Goal: Check status

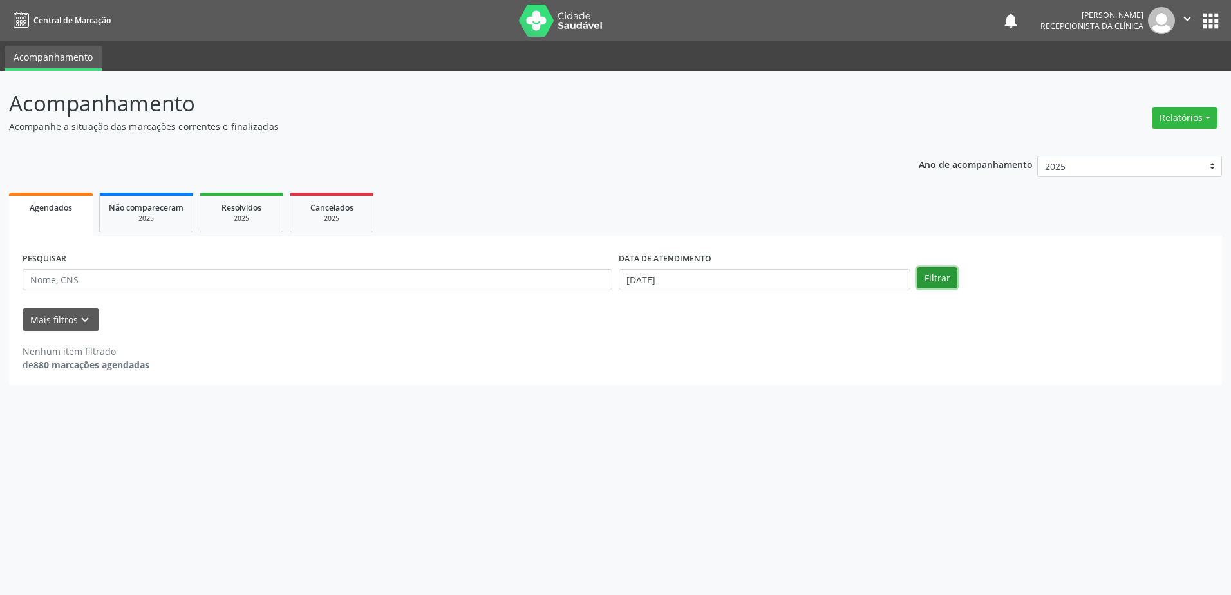
click at [943, 278] on button "Filtrar" at bounding box center [937, 278] width 41 height 22
click at [703, 280] on body "Central de Marcação notifications [PERSON_NAME] Recepcionista da clínica  Conf…" at bounding box center [615, 297] width 1231 height 595
click at [739, 392] on span "18" at bounding box center [741, 396] width 25 height 25
type input "[DATE]"
click at [739, 392] on span "18" at bounding box center [741, 396] width 25 height 25
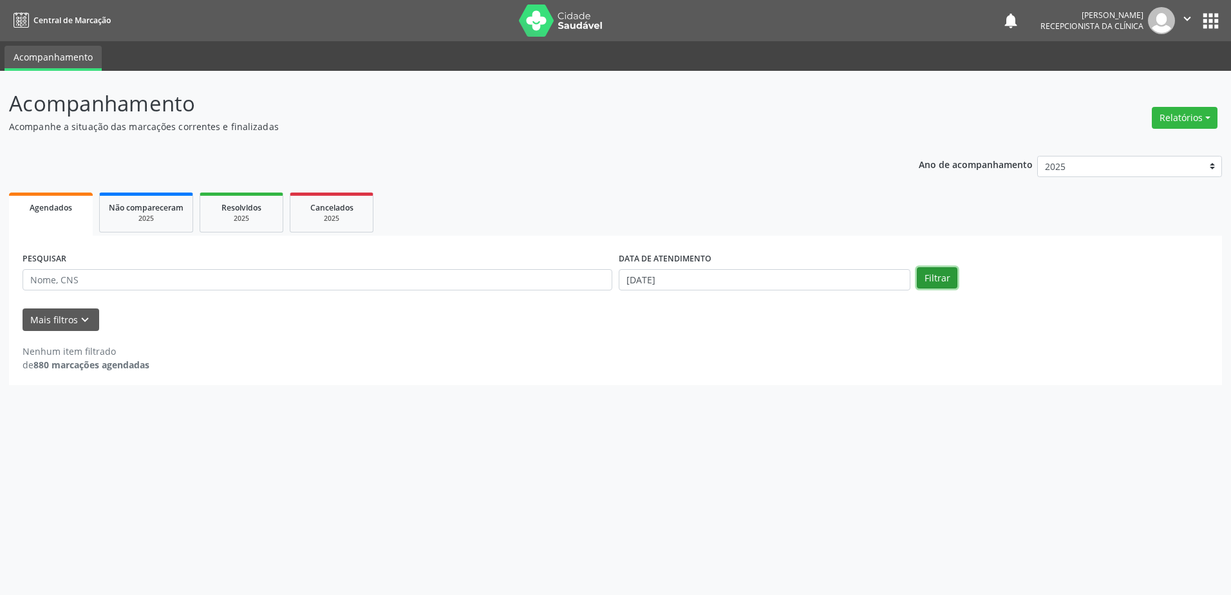
click at [927, 273] on button "Filtrar" at bounding box center [937, 278] width 41 height 22
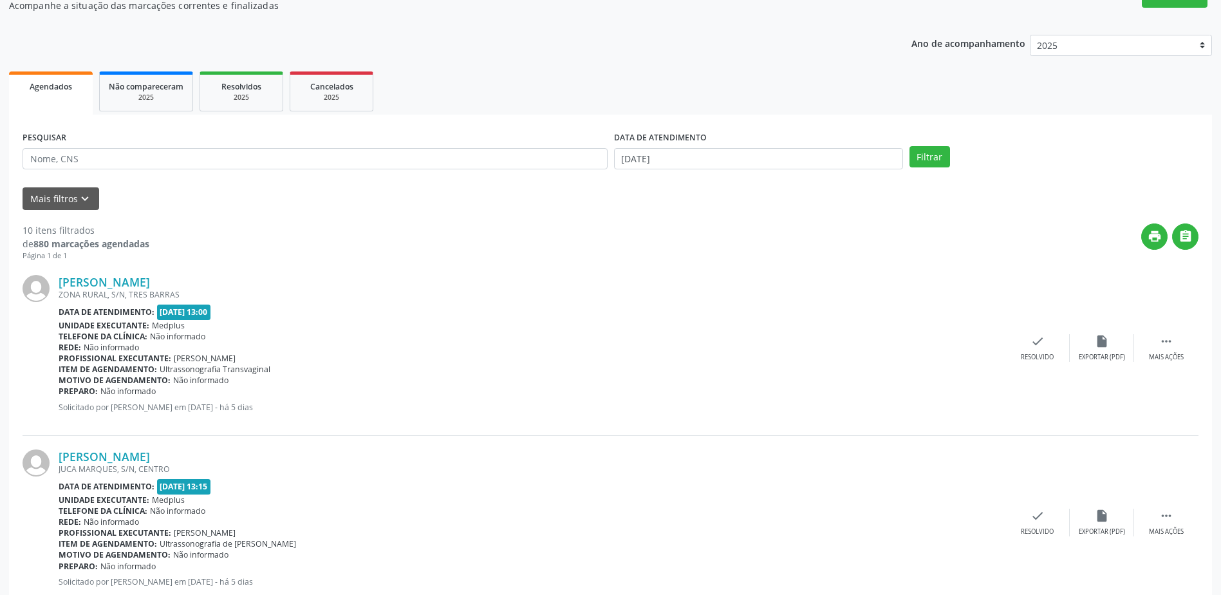
scroll to position [129, 0]
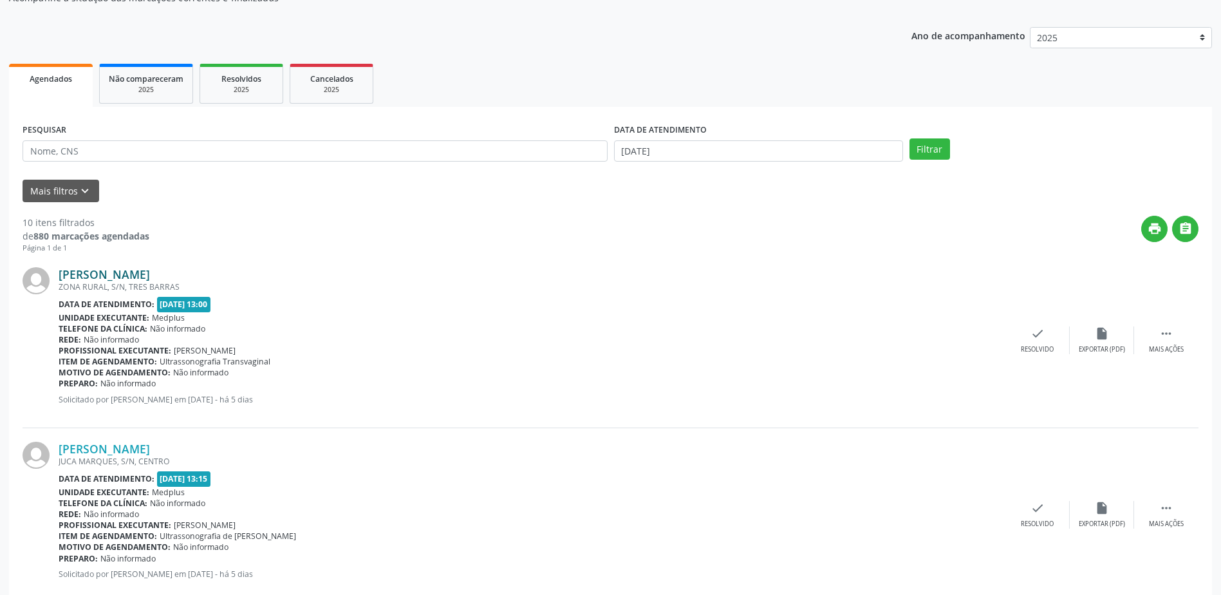
click at [112, 275] on link "[PERSON_NAME]" at bounding box center [104, 274] width 91 height 14
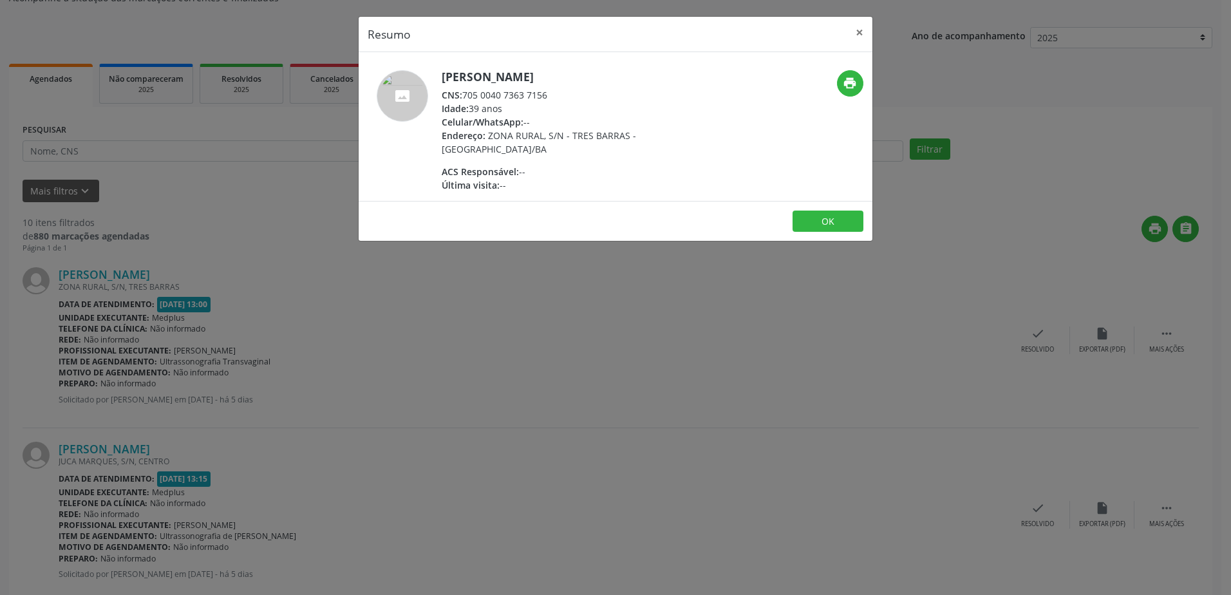
click at [657, 265] on div "Resumo × [PERSON_NAME] CNS: 705 0040 7363 7156 Idade: 39 anos Celular/WhatsApp:…" at bounding box center [615, 297] width 1231 height 595
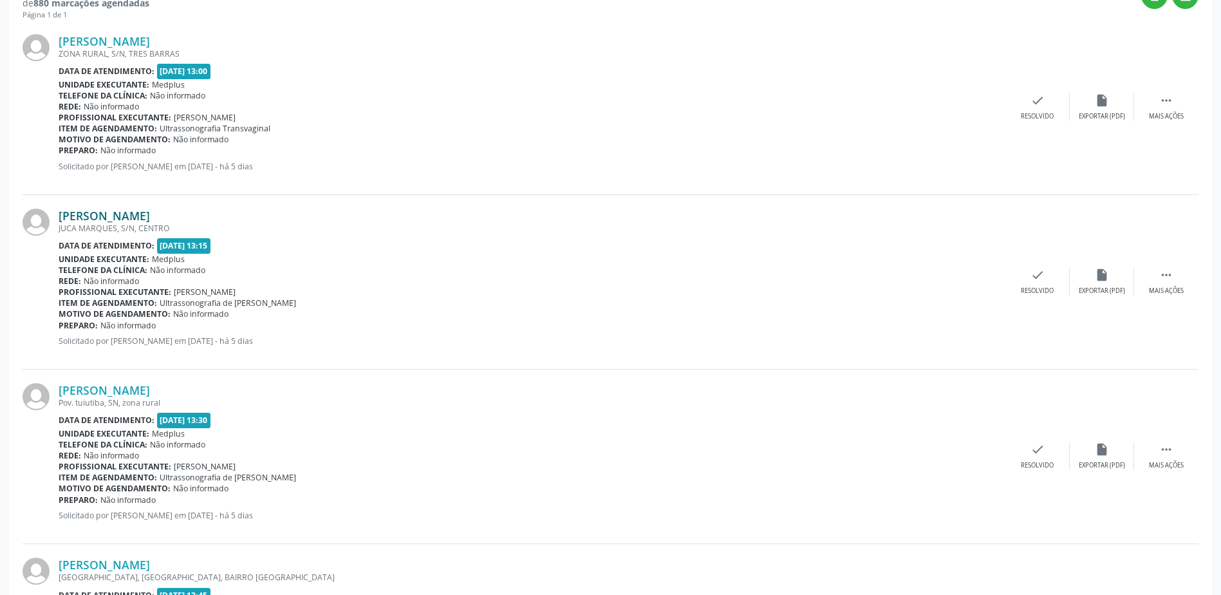
scroll to position [386, 0]
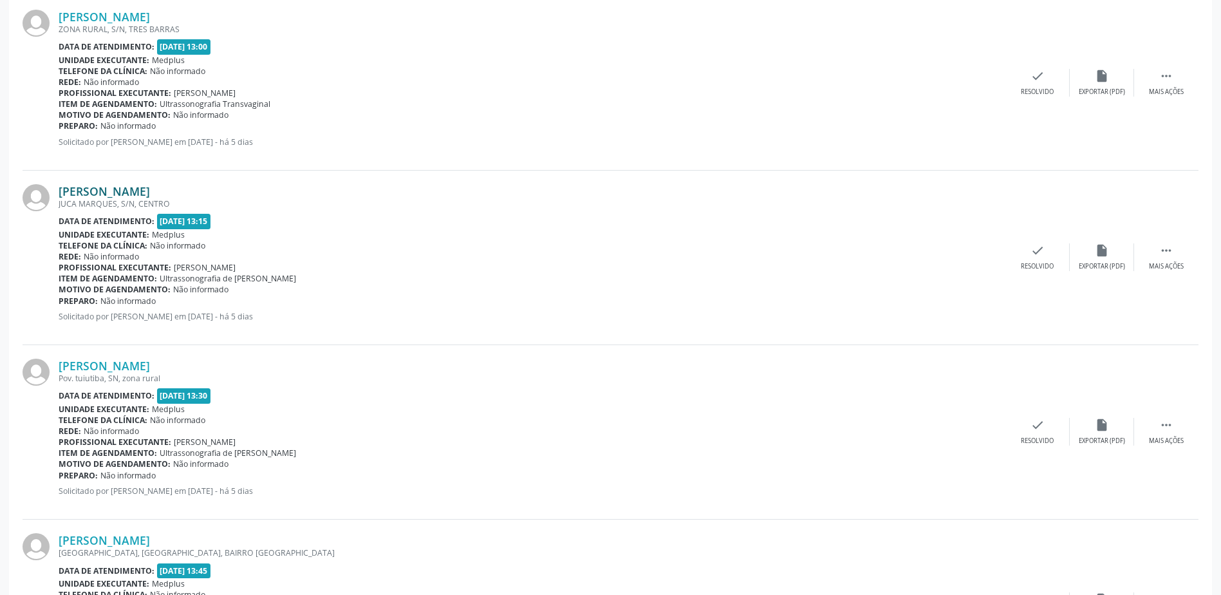
click at [137, 194] on link "[PERSON_NAME]" at bounding box center [104, 191] width 91 height 14
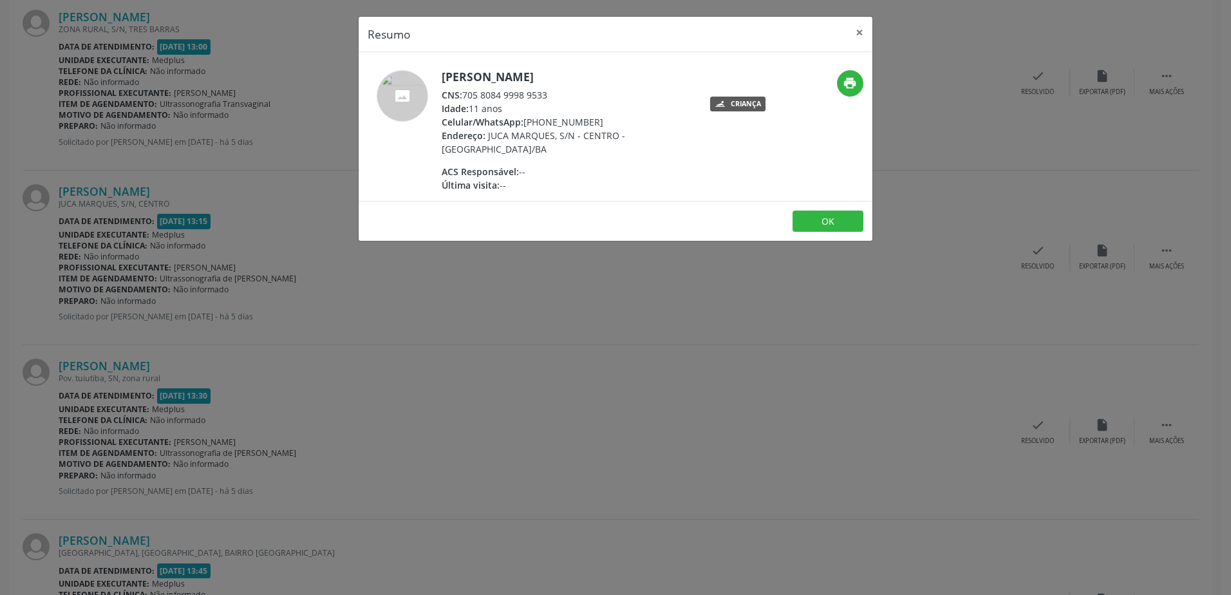
click at [536, 336] on div "Resumo × [PERSON_NAME] CNS: 705 8084 9998 9533 Idade: 11 anos Celular/WhatsApp:…" at bounding box center [615, 297] width 1231 height 595
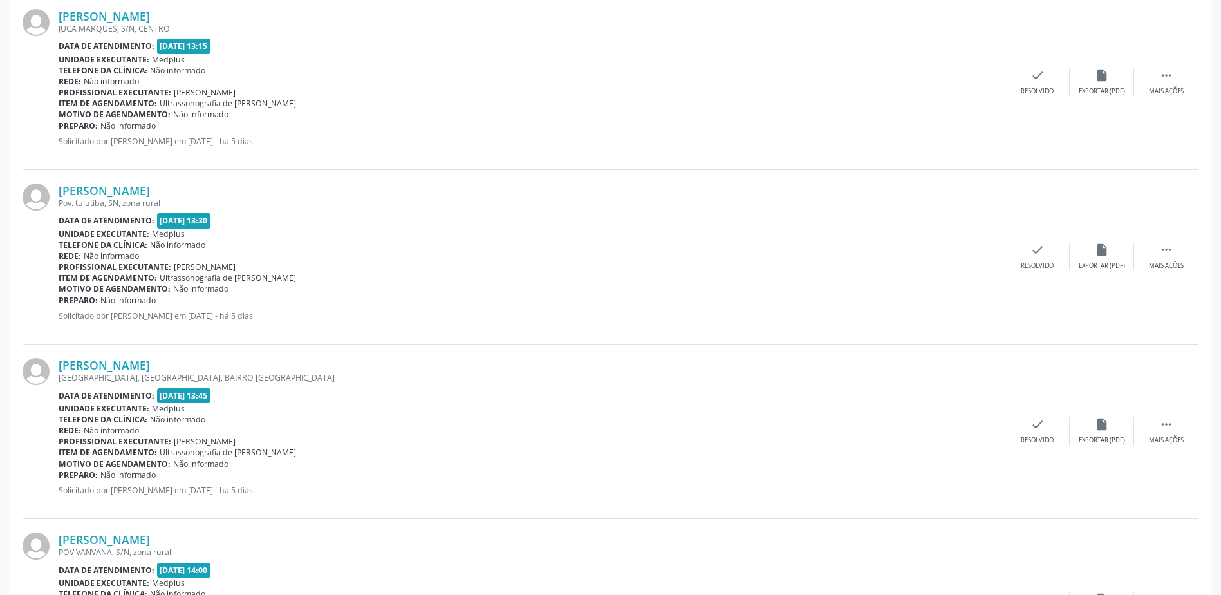
scroll to position [579, 0]
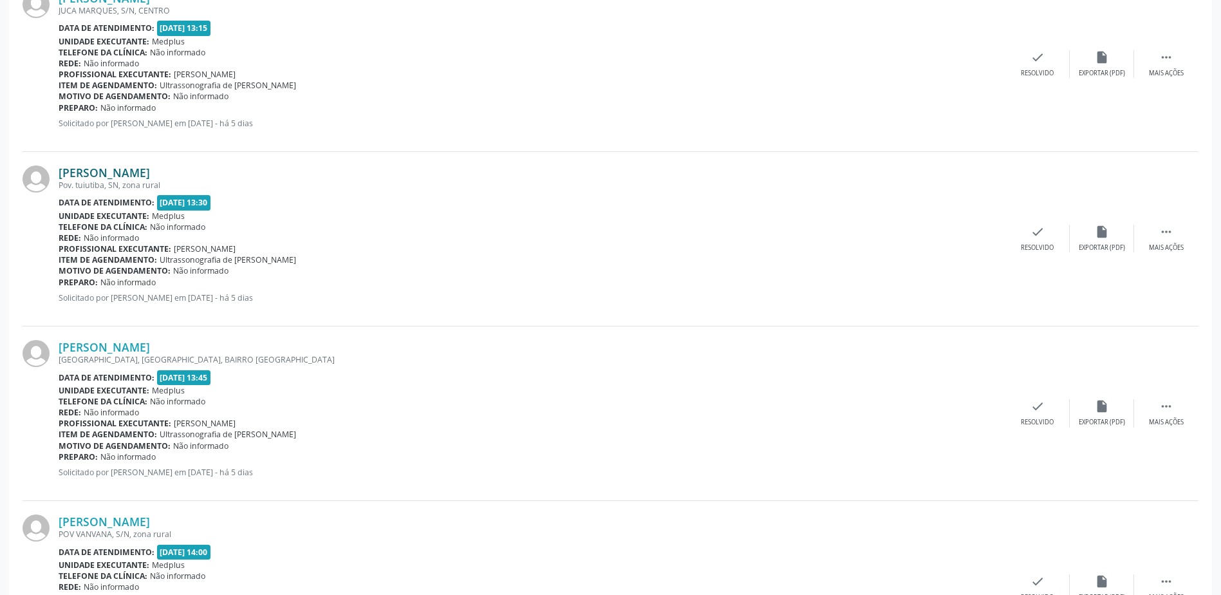
click at [118, 173] on link "[PERSON_NAME]" at bounding box center [104, 172] width 91 height 14
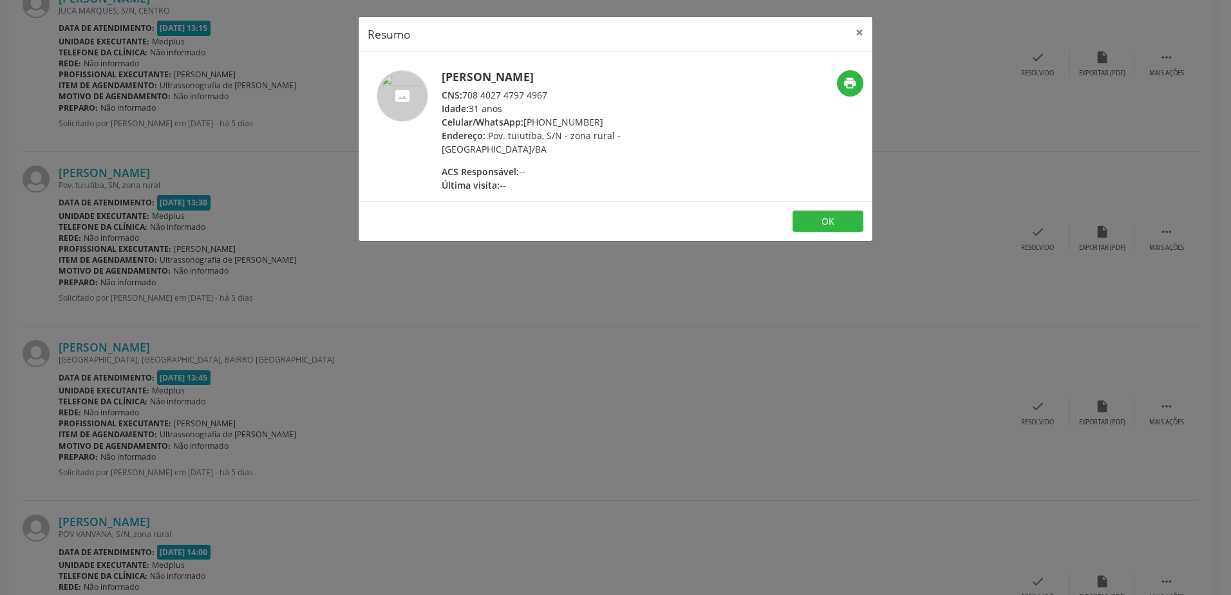
click at [507, 239] on footer "OK" at bounding box center [616, 221] width 514 height 41
click at [525, 359] on div "Resumo × [PERSON_NAME] CNS: 708 4027 4797 4967 Idade: 31 anos Celular/WhatsApp:…" at bounding box center [615, 297] width 1231 height 595
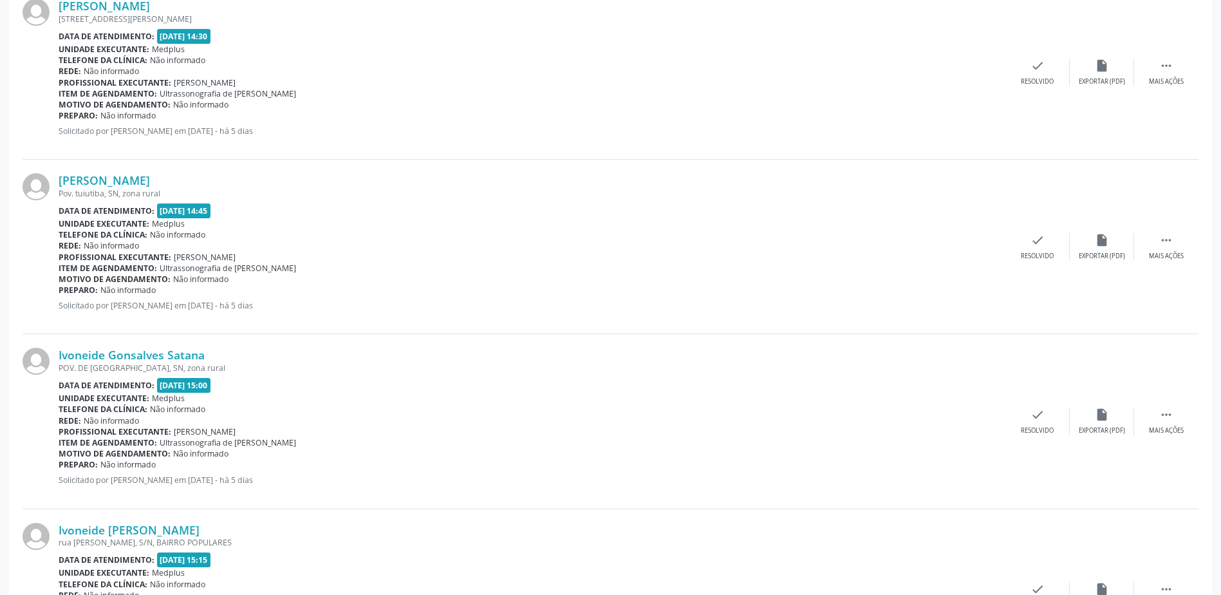
scroll to position [1554, 0]
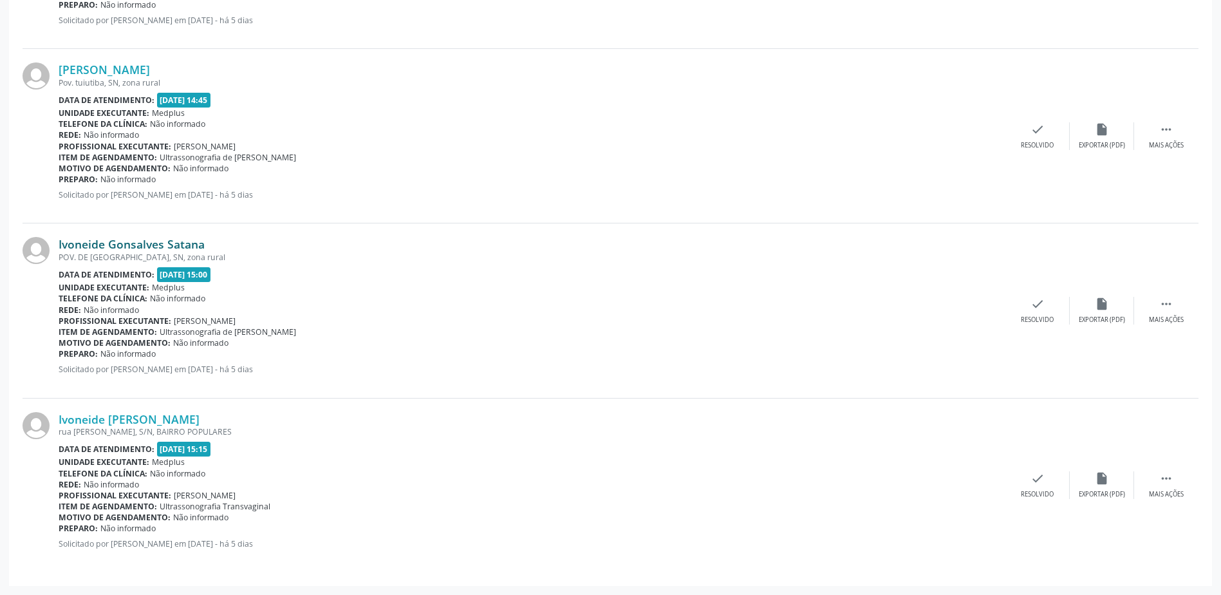
click at [156, 241] on link "Ivoneide Gonsalves Satana" at bounding box center [132, 244] width 146 height 14
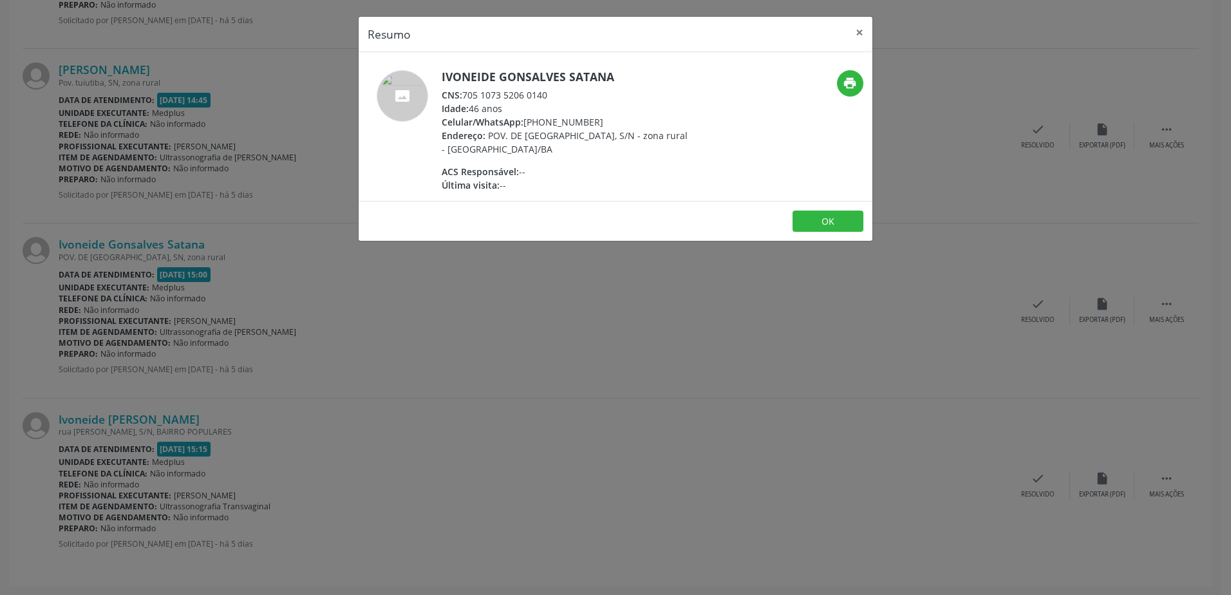
click at [563, 365] on div "Resumo × Ivoneide Gonsalves Satana CNS: 705 1073 5206 0140 Idade: 46 anos Celul…" at bounding box center [615, 297] width 1231 height 595
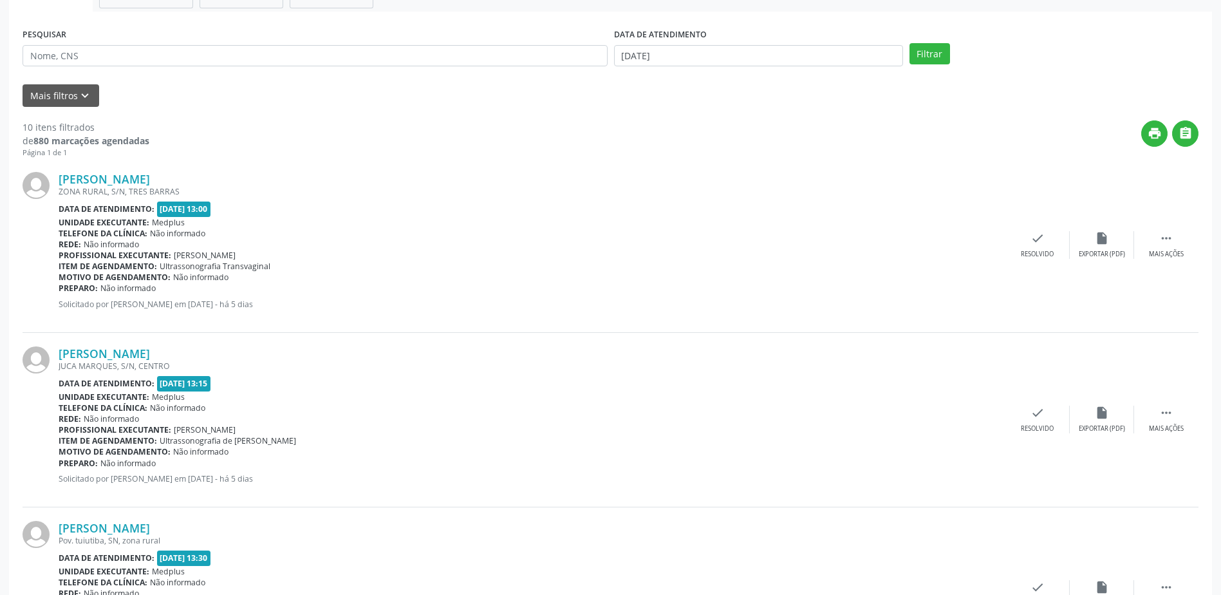
scroll to position [0, 0]
